Goal: Information Seeking & Learning: Learn about a topic

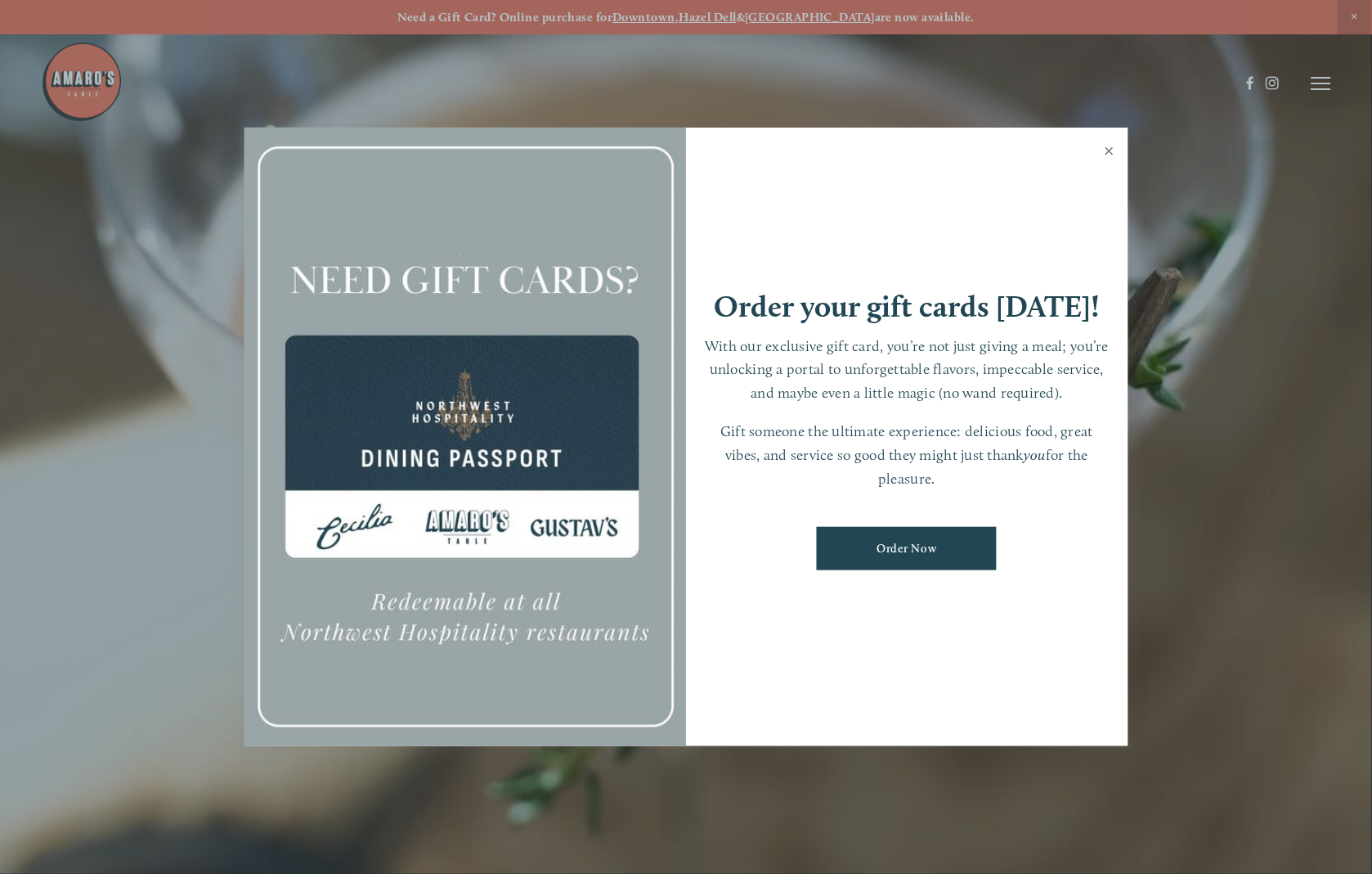
click at [1108, 145] on link "Close" at bounding box center [1109, 153] width 32 height 45
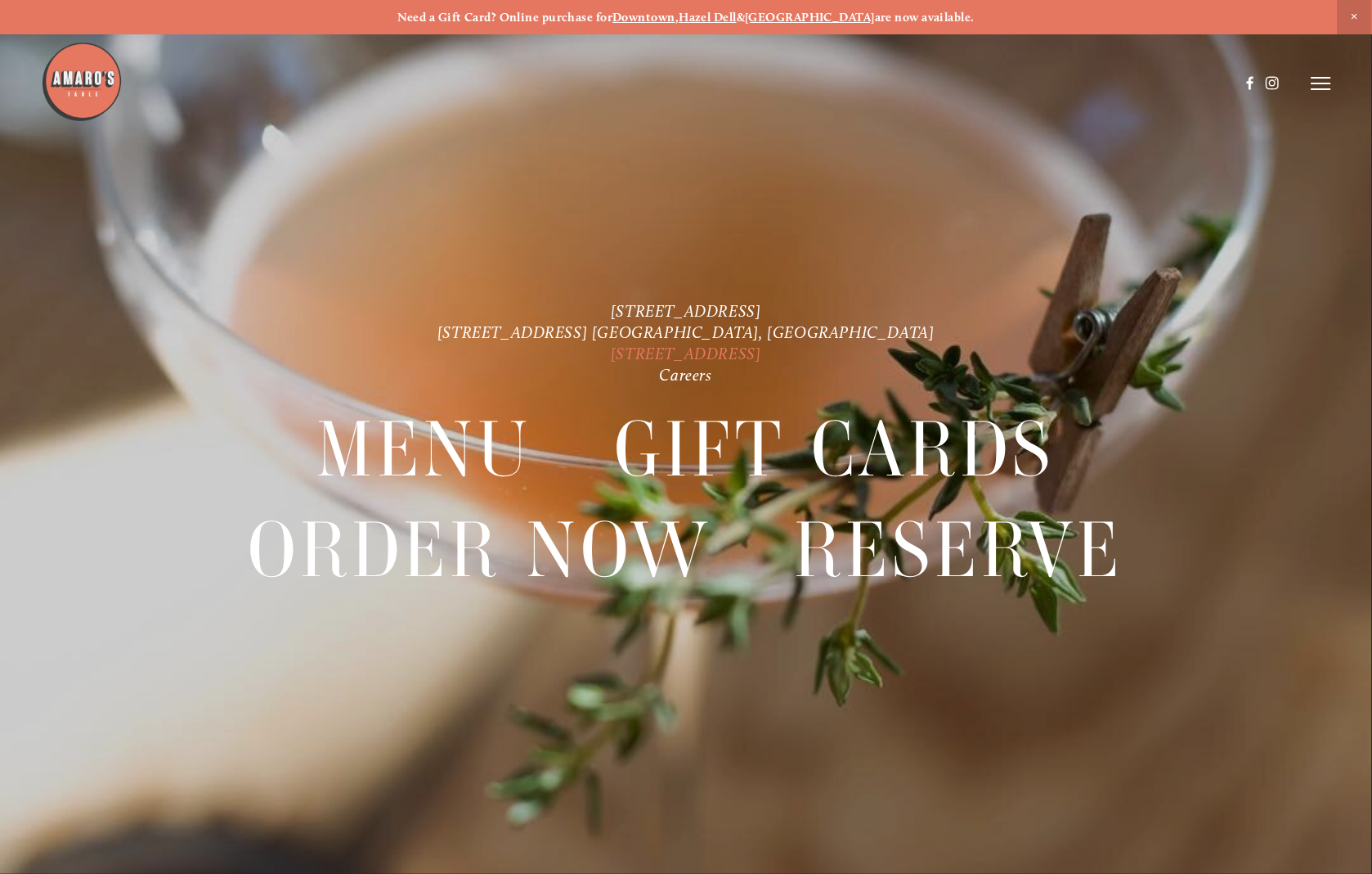
click at [761, 355] on link "[STREET_ADDRESS]" at bounding box center [686, 354] width 151 height 19
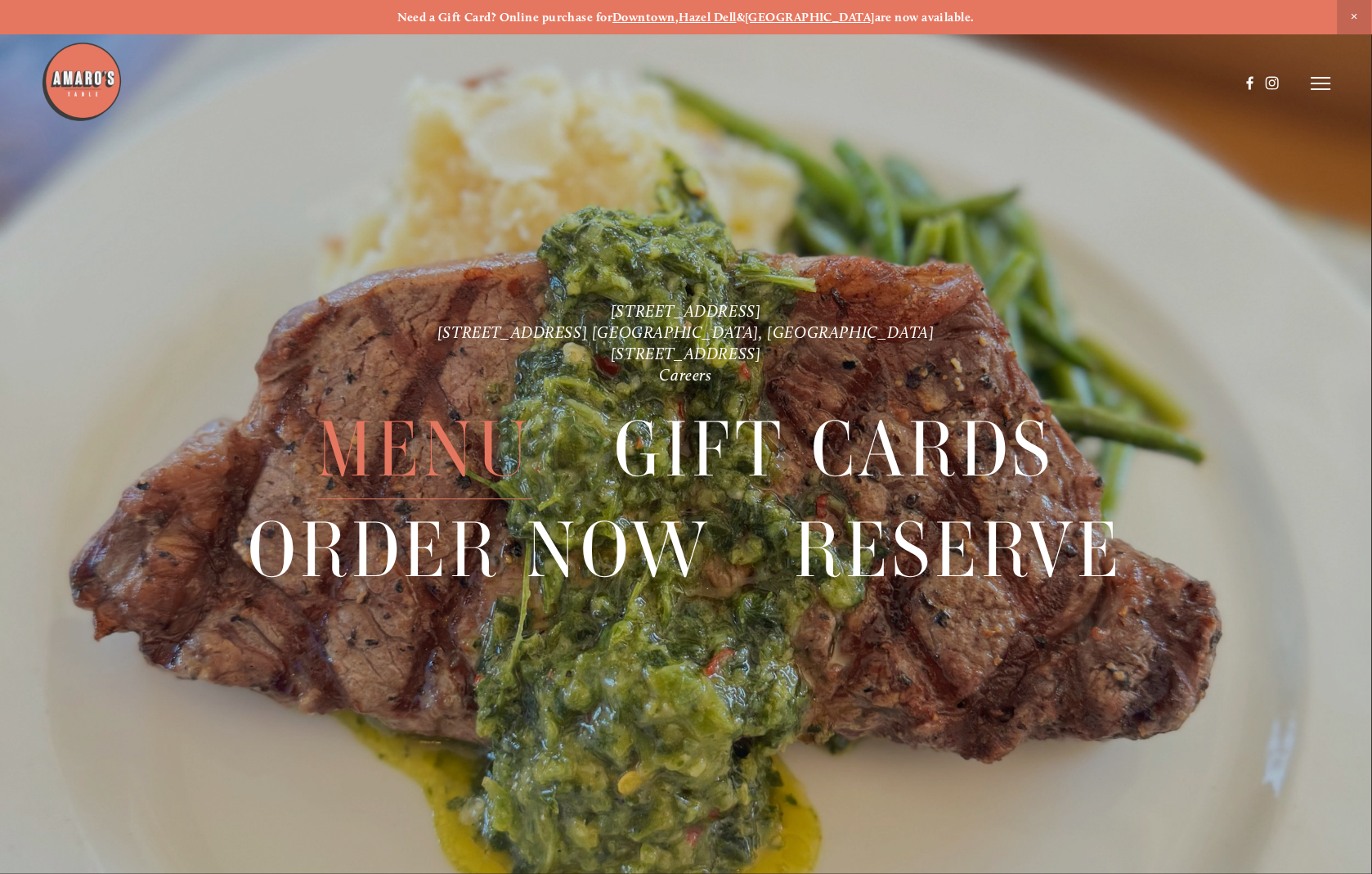
click at [404, 448] on span "Menu" at bounding box center [425, 450] width 216 height 99
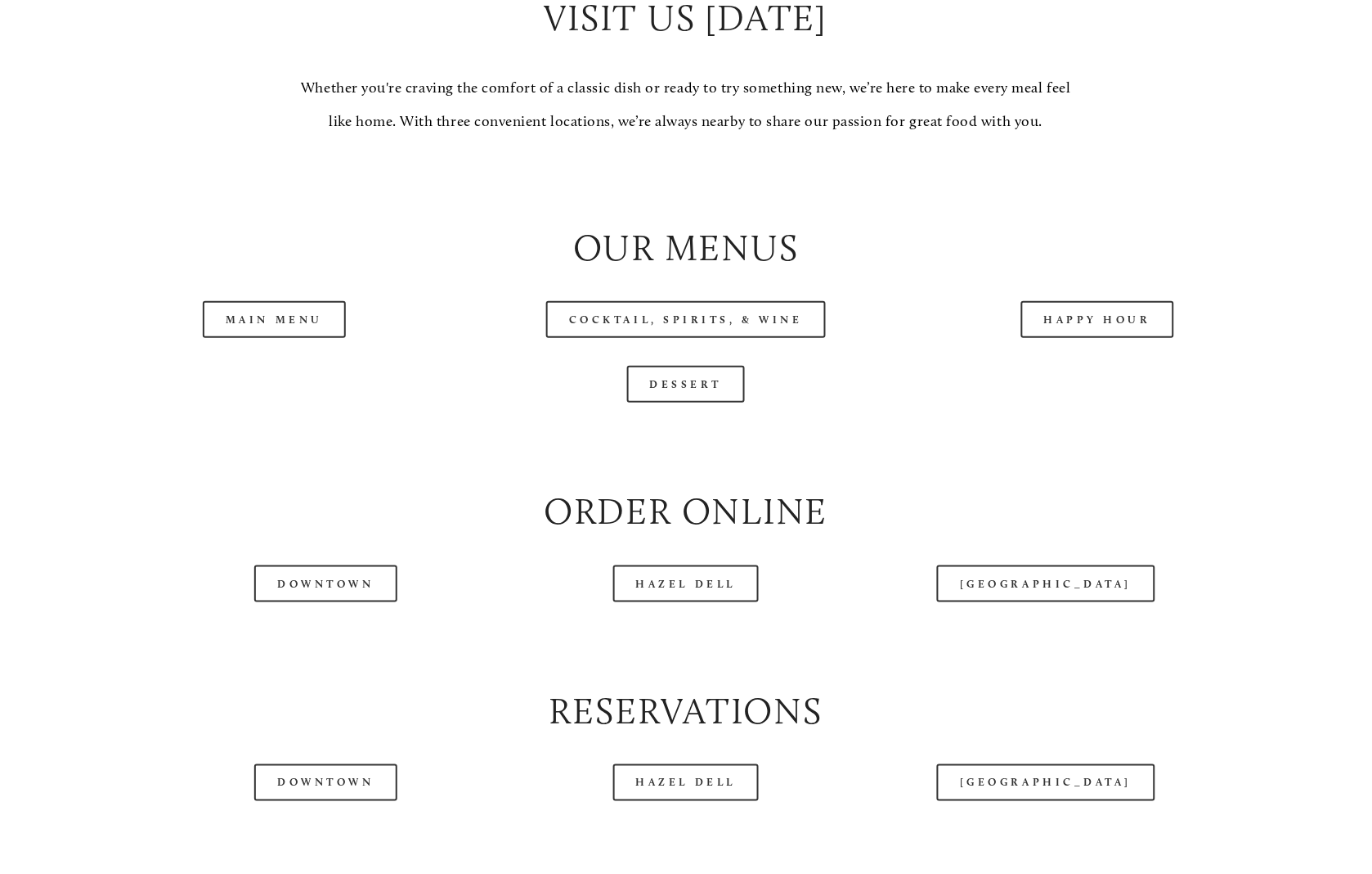
scroll to position [1609, 0]
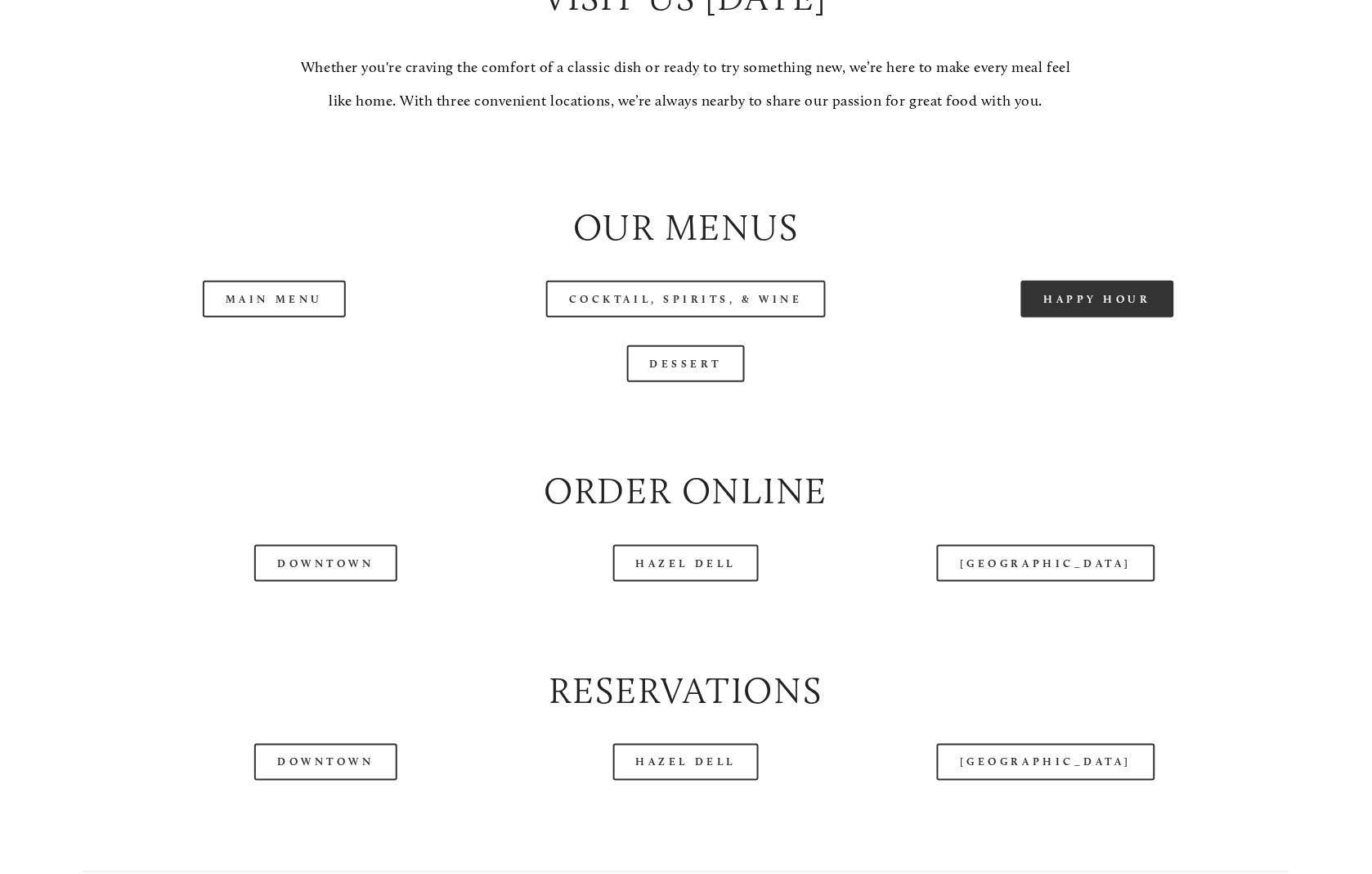
click at [1125, 318] on link "Happy Hour" at bounding box center [1098, 298] width 154 height 37
click at [1110, 318] on link "Happy Hour" at bounding box center [1098, 298] width 154 height 37
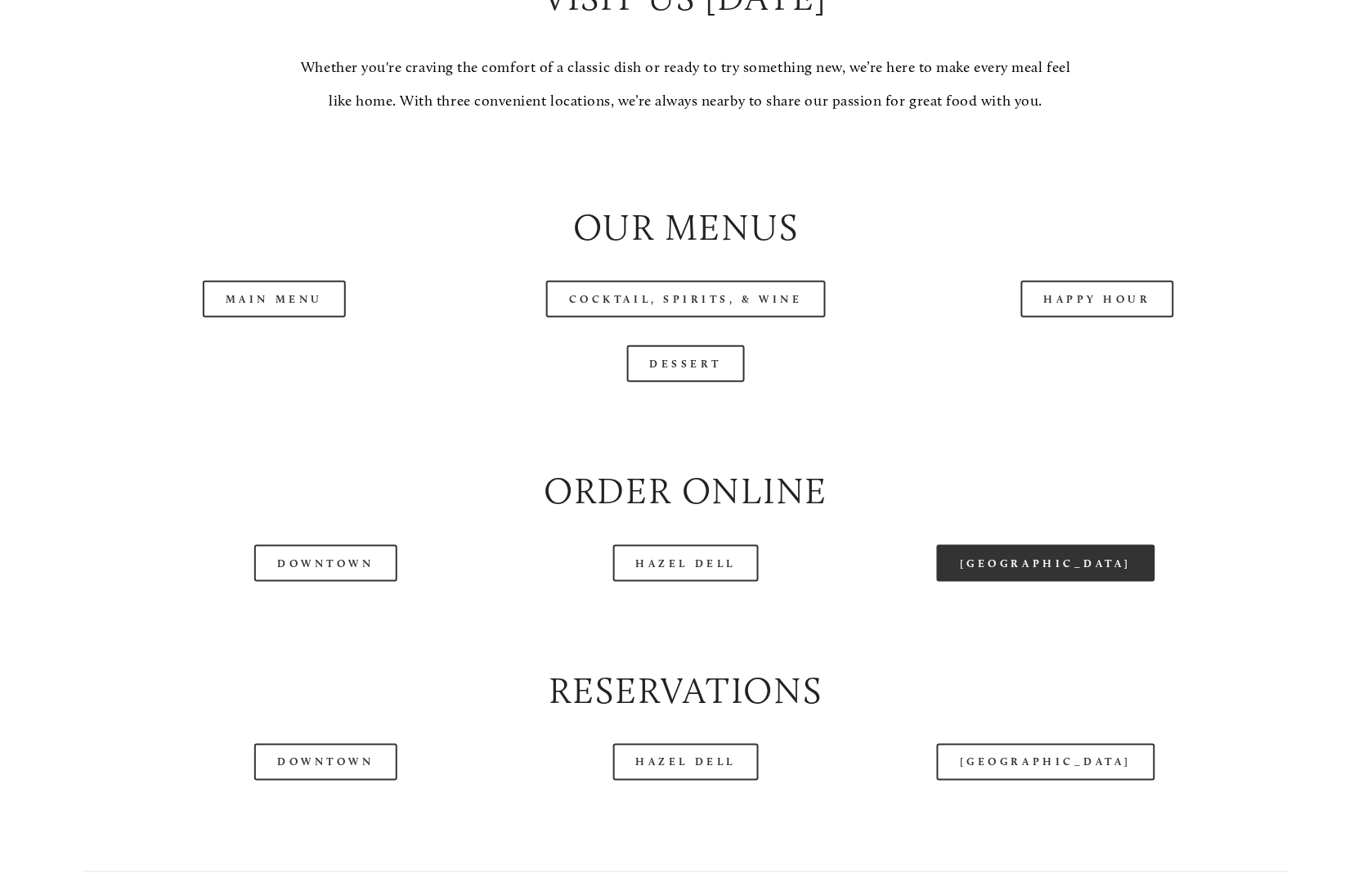
click at [996, 581] on link "[GEOGRAPHIC_DATA]" at bounding box center [1046, 563] width 217 height 37
click at [1004, 581] on link "[GEOGRAPHIC_DATA]" at bounding box center [1046, 563] width 217 height 37
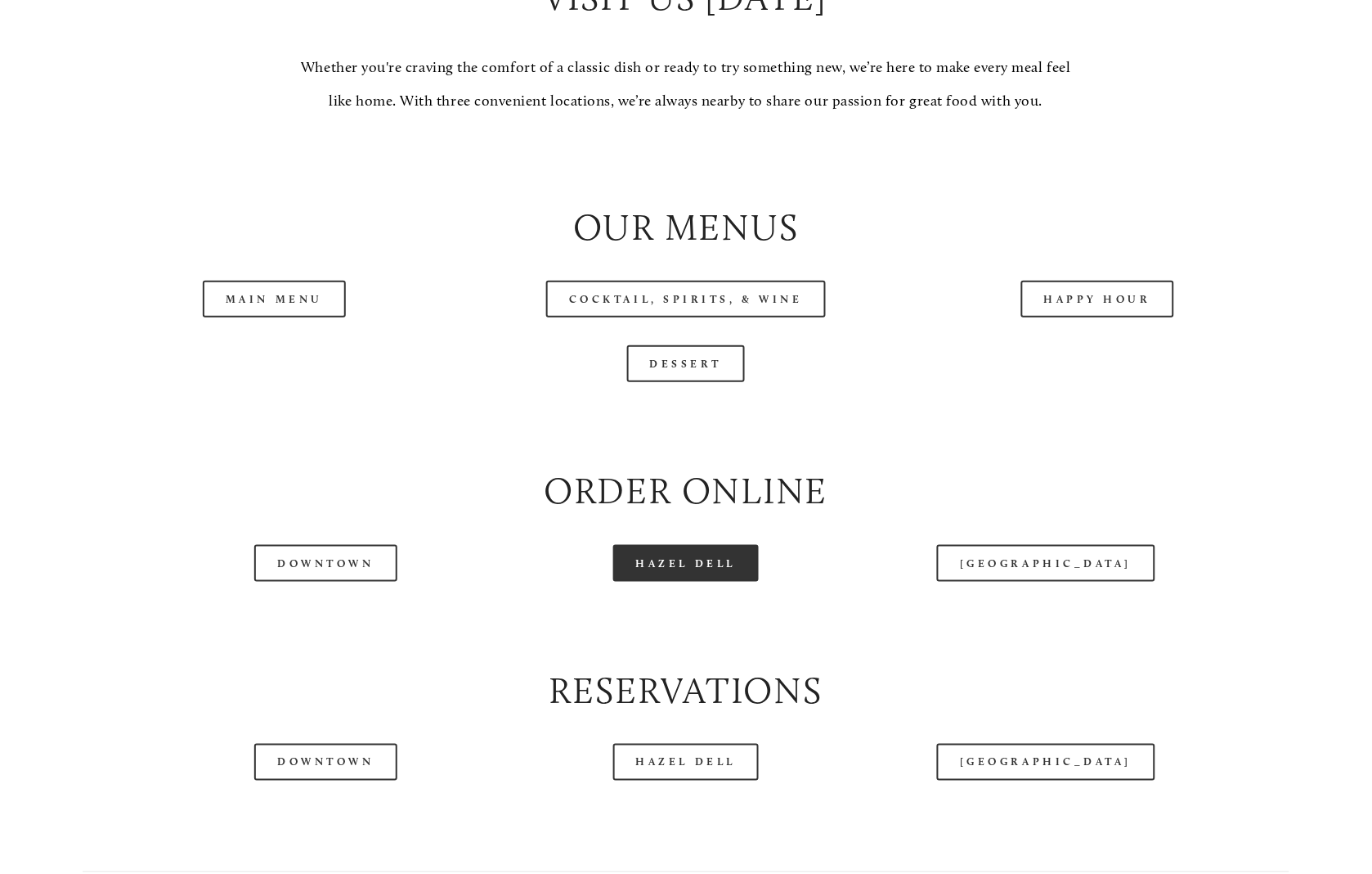
click at [696, 581] on link "Hazel Dell" at bounding box center [686, 563] width 147 height 37
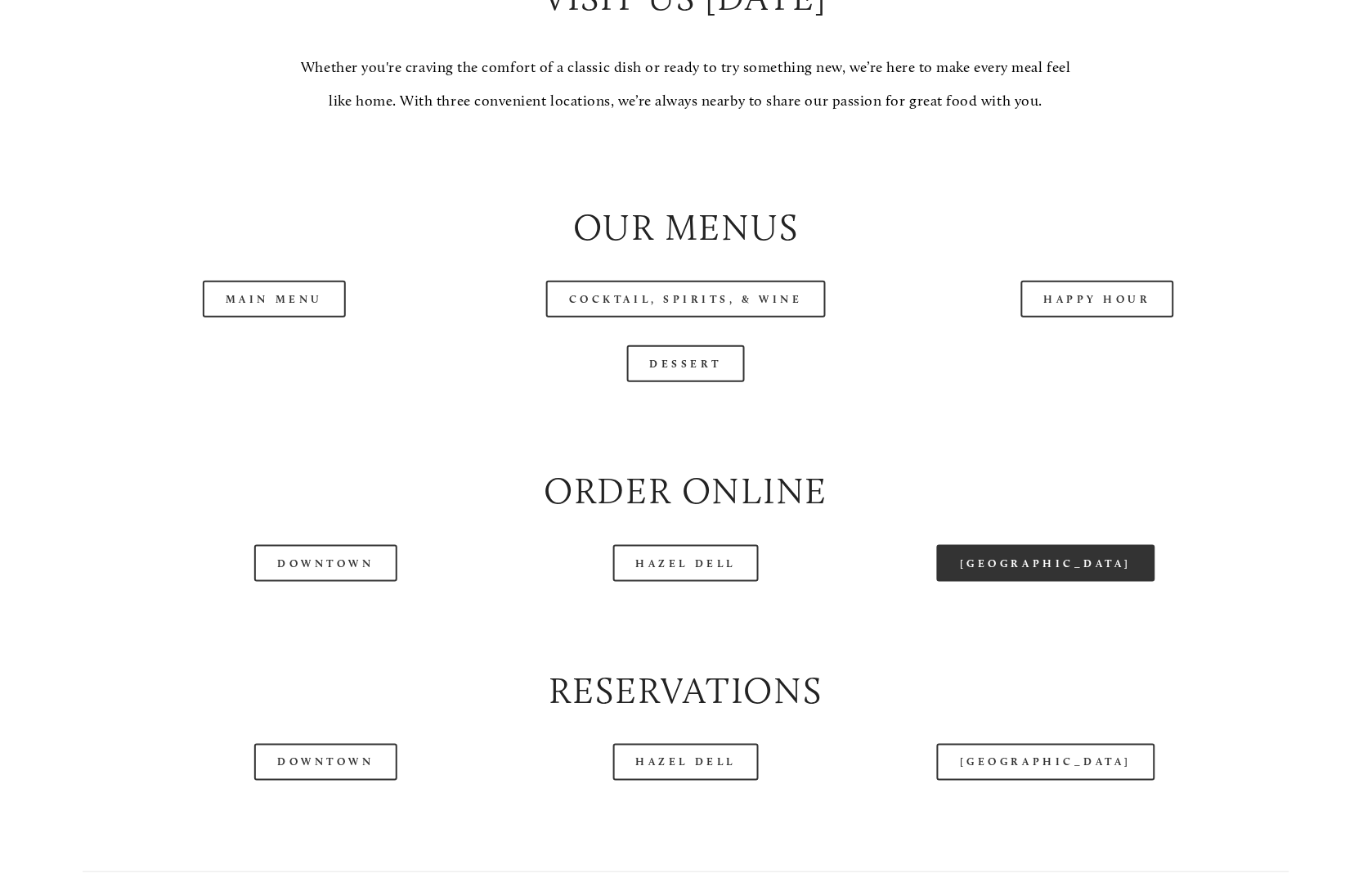
click at [1022, 581] on link "[GEOGRAPHIC_DATA]" at bounding box center [1046, 563] width 217 height 37
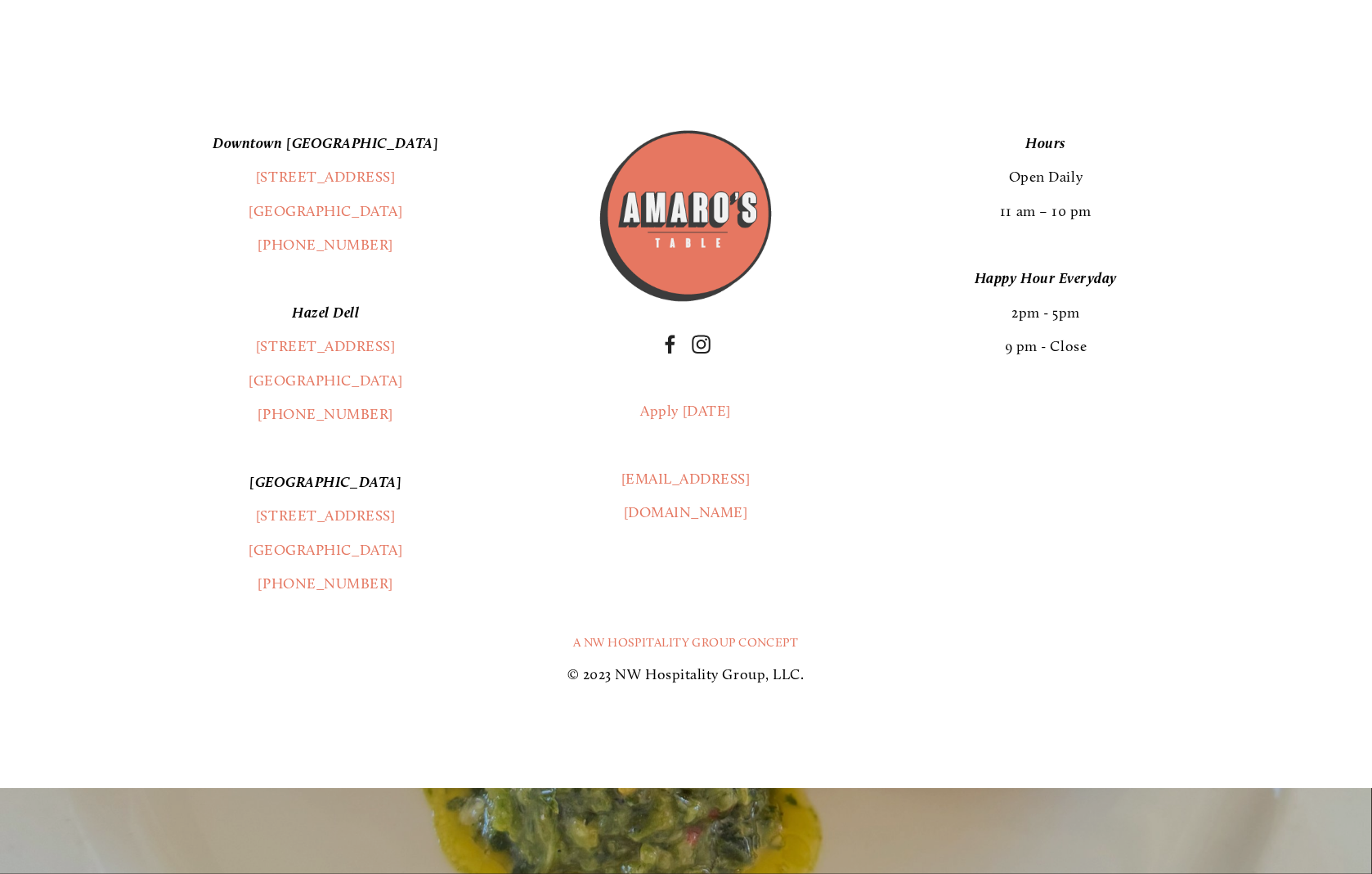
scroll to position [3047, 0]
